Goal: Information Seeking & Learning: Learn about a topic

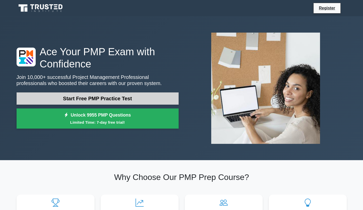
click at [43, 95] on link "Start Free PMP Practice Test" at bounding box center [98, 98] width 162 height 12
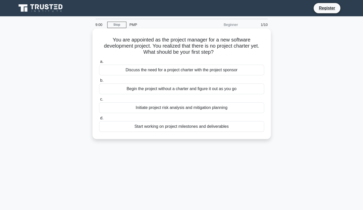
click at [244, 72] on div "Discuss the need for a project charter with the project sponsor" at bounding box center [181, 70] width 165 height 11
click at [99, 63] on input "a. Discuss the need for a project charter with the project sponsor" at bounding box center [99, 61] width 0 height 3
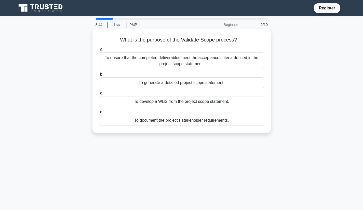
click at [230, 88] on div "To generate a detailed project scope statement." at bounding box center [181, 82] width 165 height 11
click at [99, 76] on input "b. To generate a detailed project scope statement." at bounding box center [99, 74] width 0 height 3
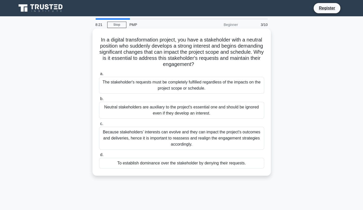
click at [237, 91] on div "The stakeholder's requests must be completely fulfilled regardless of the impac…" at bounding box center [181, 85] width 165 height 17
click at [99, 76] on input "a. The stakeholder's requests must be completely fulfilled regardless of the im…" at bounding box center [99, 73] width 0 height 3
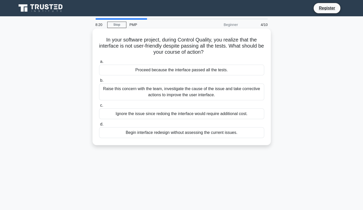
click at [237, 97] on div "Raise this concern with the team, investigate the cause of the issue and take c…" at bounding box center [181, 92] width 165 height 17
click at [99, 82] on input "b. Raise this concern with the team, investigate the cause of the issue and tak…" at bounding box center [99, 80] width 0 height 3
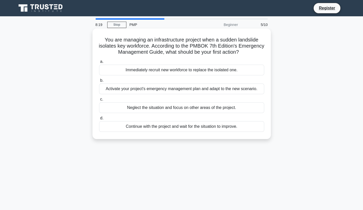
click at [229, 75] on div "Immediately recruit new workforce to replace the isolated one." at bounding box center [181, 70] width 165 height 11
click at [99, 63] on input "a. Immediately recruit new workforce to replace the isolated one." at bounding box center [99, 61] width 0 height 3
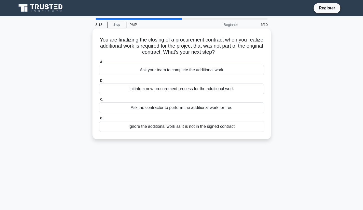
click at [211, 118] on label "d. Ignore the additional work as it is not in the signed contract" at bounding box center [181, 123] width 165 height 17
click at [99, 118] on input "d. Ignore the additional work as it is not in the signed contract" at bounding box center [99, 118] width 0 height 3
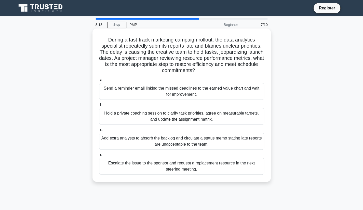
click at [218, 84] on label "a. Send a reminder email linking the missed deadlines to the earned value chart…" at bounding box center [181, 88] width 165 height 23
click at [99, 82] on input "a. Send a reminder email linking the missed deadlines to the earned value chart…" at bounding box center [99, 79] width 0 height 3
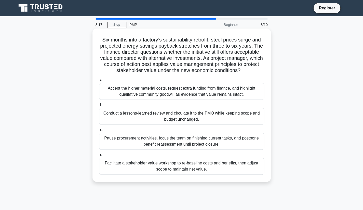
click at [204, 122] on div "Conduct a lessons-learned review and circulate it to the PMO while keeping scop…" at bounding box center [181, 116] width 165 height 17
click at [99, 107] on input "b. Conduct a lessons-learned review and circulate it to the PMO while keeping s…" at bounding box center [99, 104] width 0 height 3
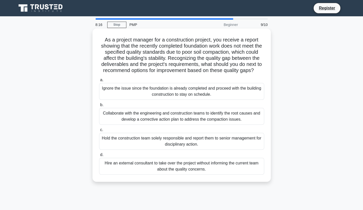
click at [225, 97] on div "Ignore the issue since the foundation is already completed and proceed with the…" at bounding box center [181, 91] width 165 height 17
click at [99, 82] on input "a. Ignore the issue since the foundation is already completed and proceed with …" at bounding box center [99, 79] width 0 height 3
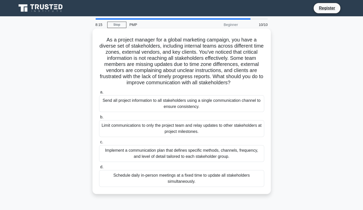
click at [218, 133] on div "Limit communications to only the project team and relay updates to other stakeh…" at bounding box center [181, 128] width 165 height 17
click at [99, 119] on input "b. Limit communications to only the project team and relay updates to other sta…" at bounding box center [99, 117] width 0 height 3
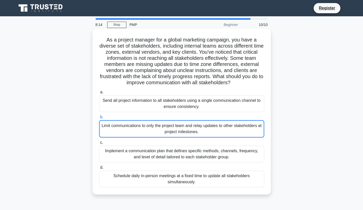
click at [203, 162] on div "Implement a communication plan that defines specific methods, channels, frequen…" at bounding box center [181, 154] width 165 height 17
click at [99, 144] on input "c. Implement a communication plan that defines specific methods, channels, freq…" at bounding box center [99, 142] width 0 height 3
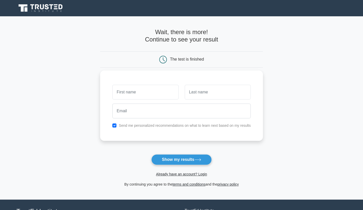
click at [165, 94] on input "text" at bounding box center [145, 92] width 66 height 15
click at [189, 164] on button "Show my results" at bounding box center [181, 159] width 60 height 11
type input "chiagozie"
click at [206, 96] on input "text" at bounding box center [218, 92] width 66 height 15
type input "diugwu"
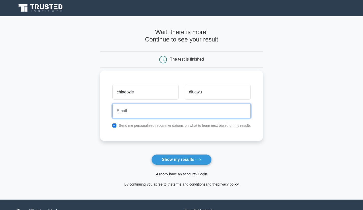
click at [165, 113] on input "email" at bounding box center [181, 111] width 138 height 15
type input "f"
type input "goziediugwu@gmail.com"
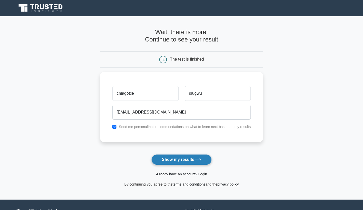
click at [193, 163] on button "Show my results" at bounding box center [181, 159] width 60 height 11
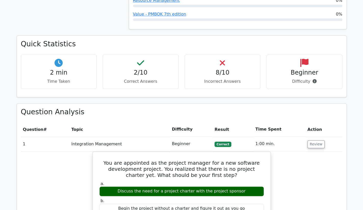
scroll to position [336, 0]
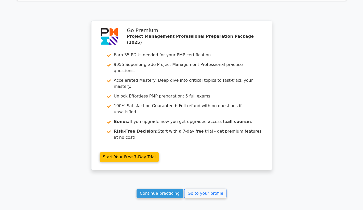
scroll to position [843, 0]
